Goal: Share content

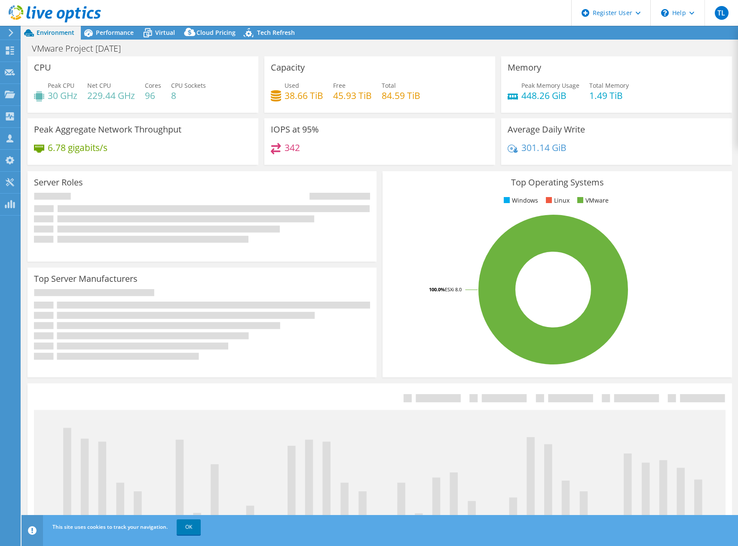
select select "USD"
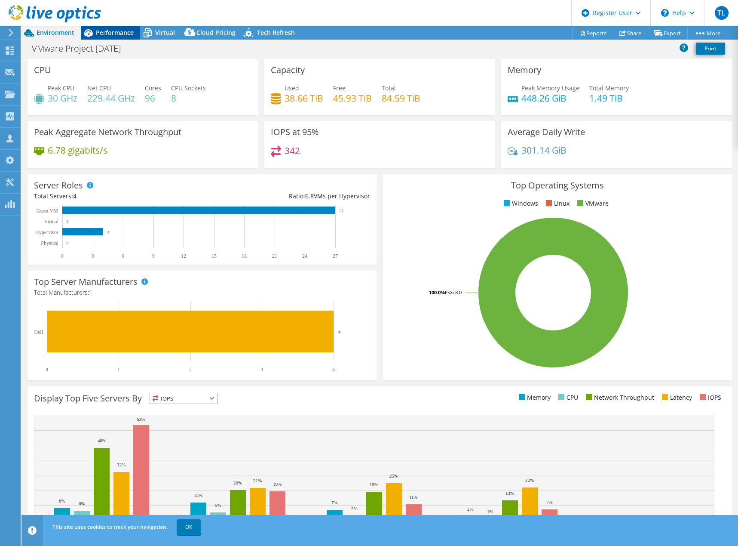
click at [115, 31] on span "Performance" at bounding box center [115, 32] width 38 height 8
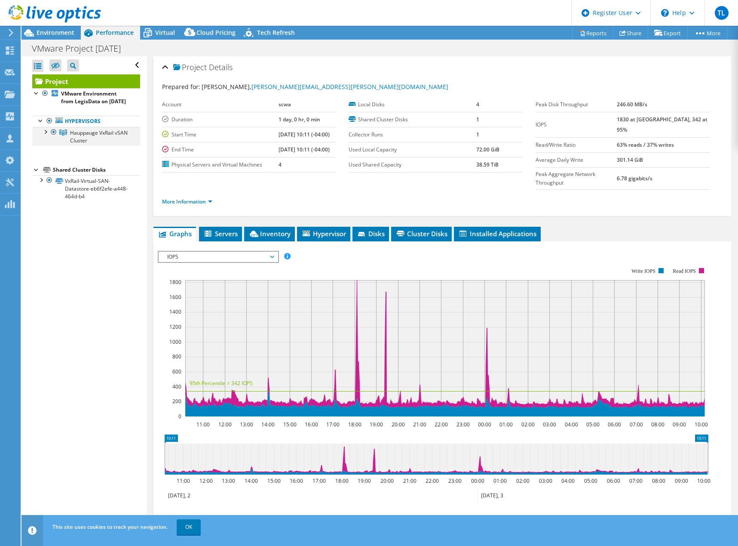
click at [45, 135] on div at bounding box center [45, 131] width 9 height 9
click at [44, 135] on div at bounding box center [45, 131] width 9 height 9
click at [59, 32] on span "Environment" at bounding box center [56, 32] width 38 height 8
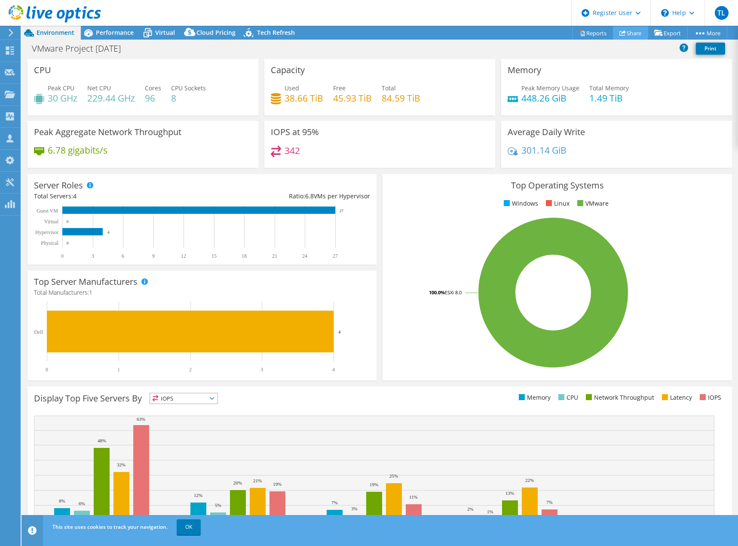
click at [629, 32] on link "Share" at bounding box center [630, 32] width 35 height 13
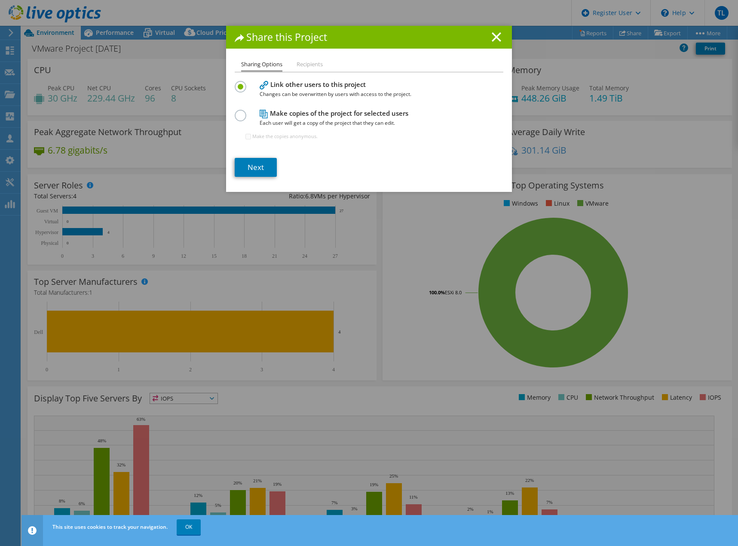
click at [312, 65] on li "Recipients" at bounding box center [310, 64] width 26 height 11
click at [267, 64] on li "Sharing Options" at bounding box center [261, 65] width 41 height 12
click at [239, 112] on label at bounding box center [242, 111] width 15 height 2
click at [0, 0] on input "radio" at bounding box center [0, 0] width 0 height 0
click at [255, 167] on link "Next" at bounding box center [256, 167] width 42 height 19
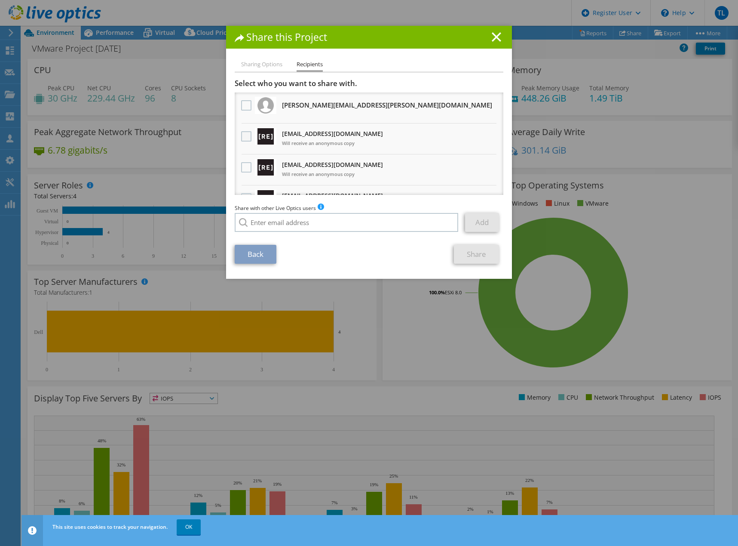
click at [243, 135] on label at bounding box center [247, 136] width 12 height 10
click at [0, 0] on input "checkbox" at bounding box center [0, 0] width 0 height 0
click at [241, 168] on label at bounding box center [247, 167] width 12 height 10
click at [0, 0] on input "checkbox" at bounding box center [0, 0] width 0 height 0
click at [492, 36] on line at bounding box center [496, 37] width 9 height 9
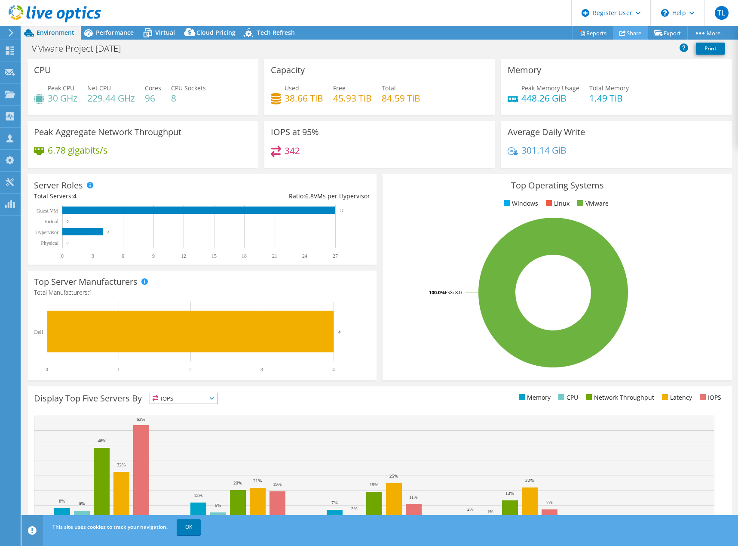
click at [630, 31] on link "Share" at bounding box center [630, 32] width 35 height 13
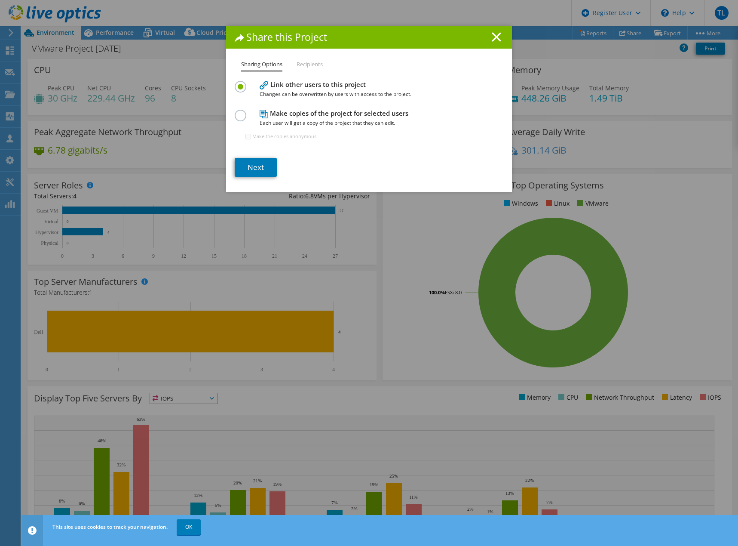
click at [235, 83] on label at bounding box center [242, 82] width 15 height 2
click at [0, 0] on input "radio" at bounding box center [0, 0] width 0 height 0
click at [252, 166] on link "Next" at bounding box center [256, 167] width 42 height 19
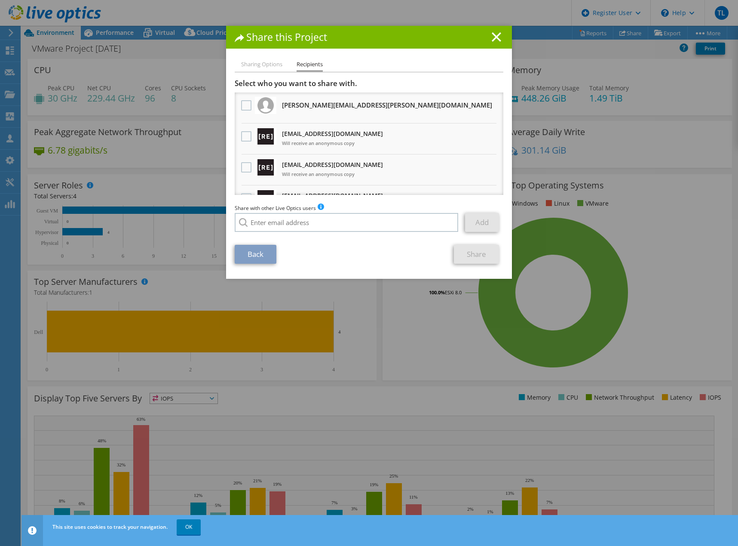
click at [265, 65] on li "Sharing Options" at bounding box center [261, 64] width 41 height 11
click at [261, 252] on link "Back" at bounding box center [256, 254] width 42 height 19
